Goal: Navigation & Orientation: Find specific page/section

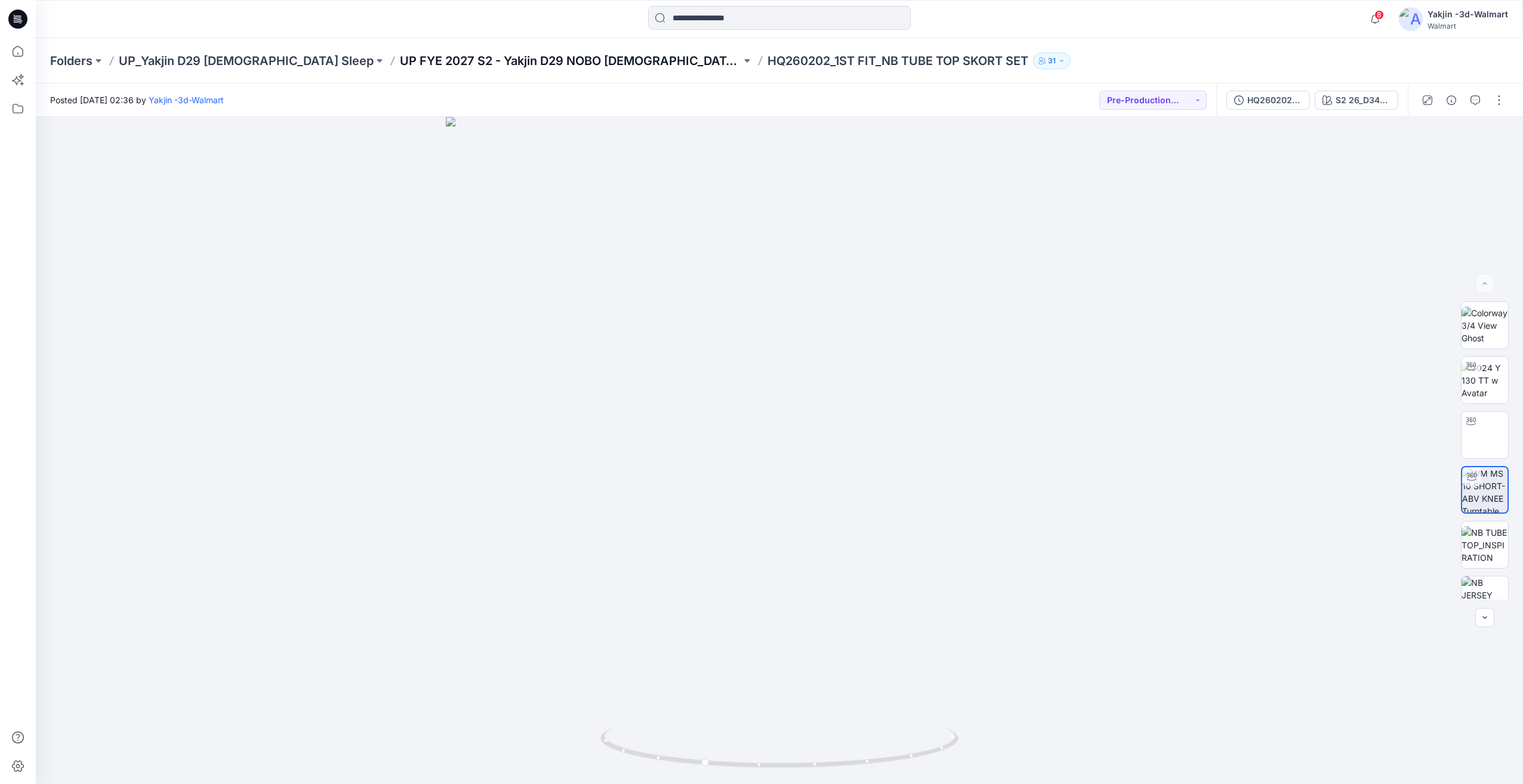
click at [554, 55] on p "UP FYE 2027 S2 - Yakjin D29 NOBO [DEMOGRAPHIC_DATA] Sleepwear" at bounding box center [570, 60] width 341 height 17
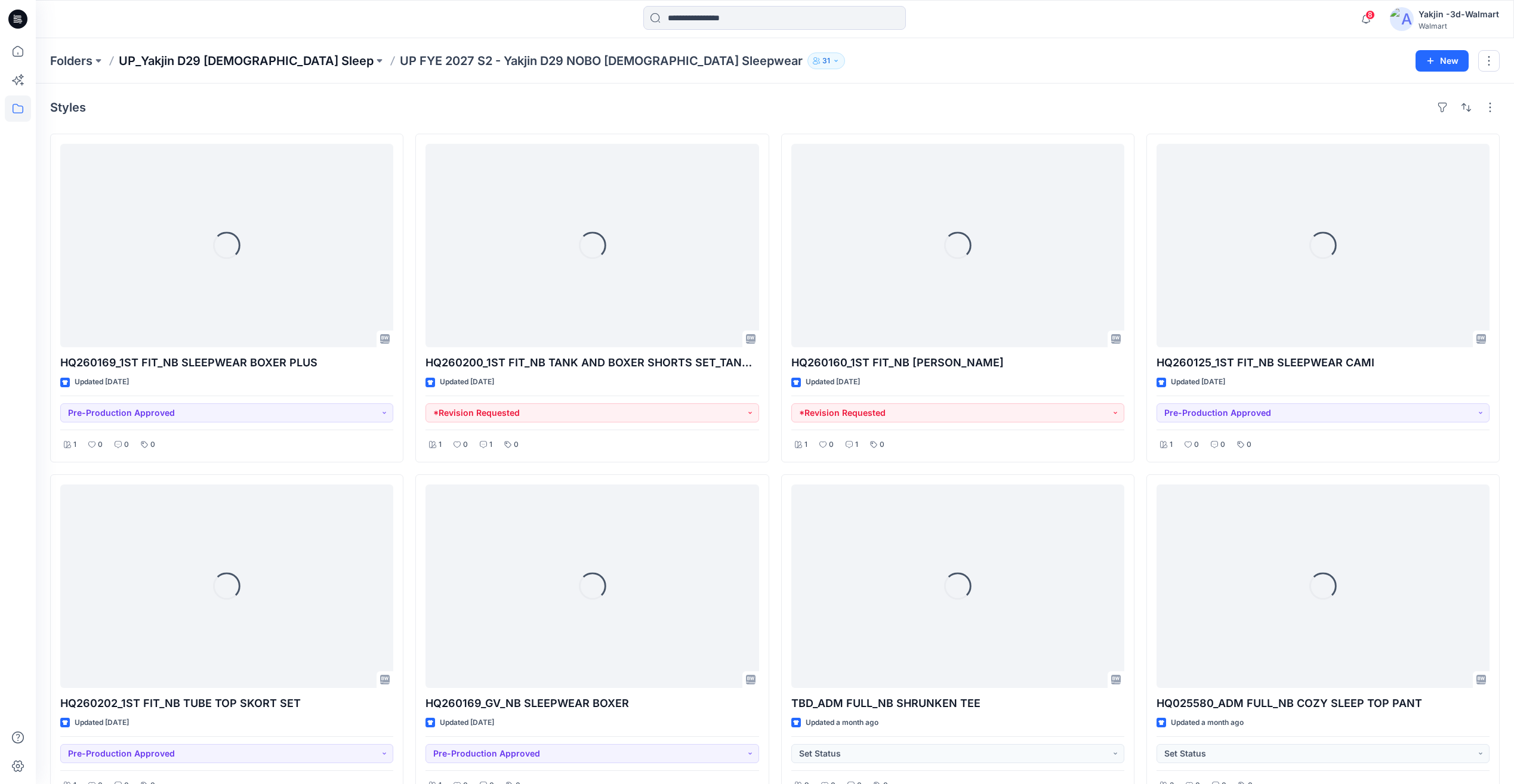
click at [241, 61] on p "UP_Yakjin D29 [DEMOGRAPHIC_DATA] Sleep" at bounding box center [246, 60] width 255 height 17
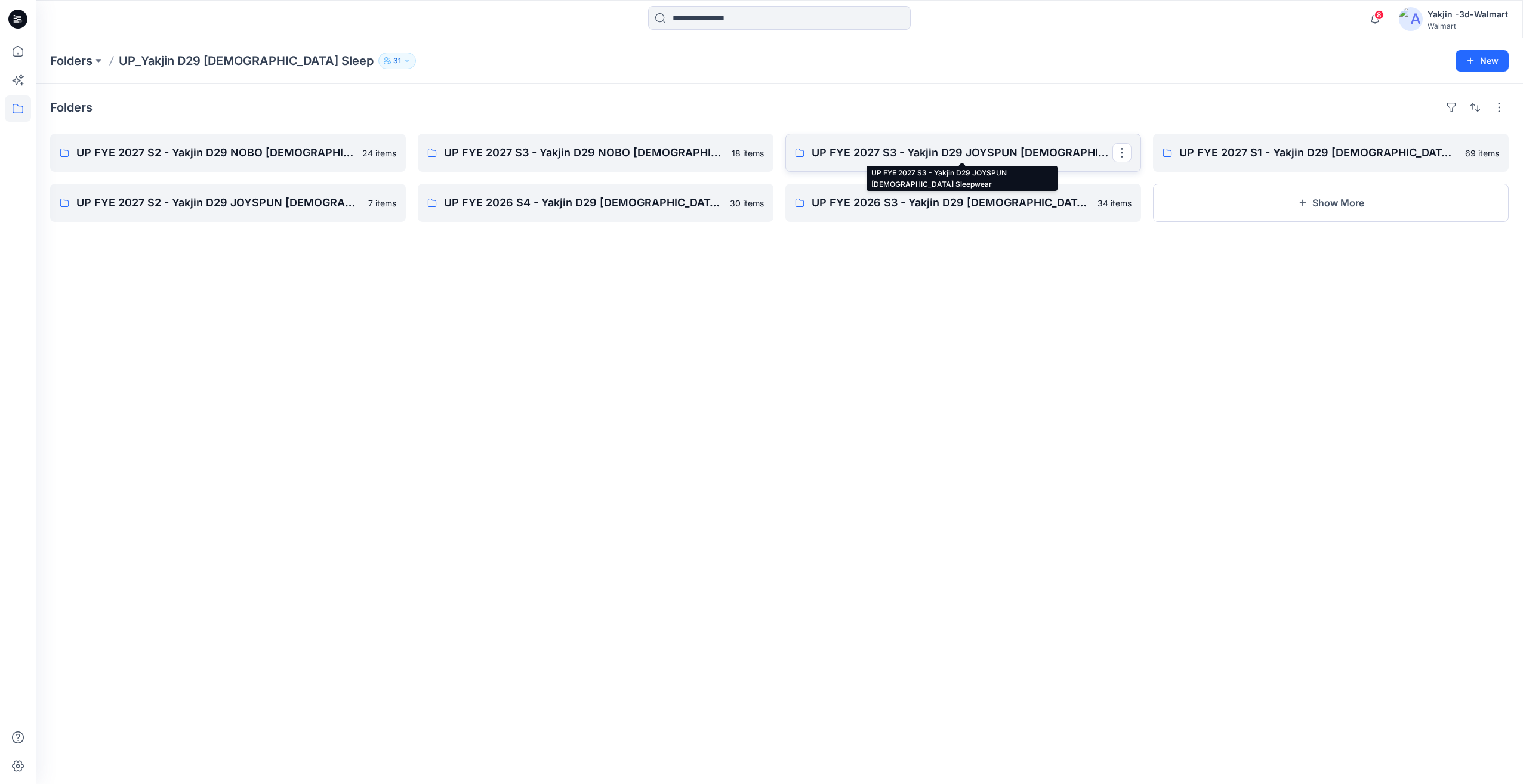
click at [850, 158] on p "UP FYE 2027 S3 - Yakjin D29 JOYSPUN [DEMOGRAPHIC_DATA] Sleepwear" at bounding box center [962, 152] width 301 height 17
